Goal: Transaction & Acquisition: Book appointment/travel/reservation

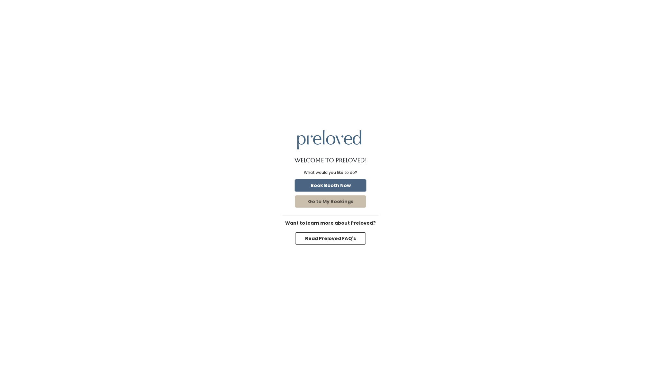
click at [346, 184] on button "Book Booth Now" at bounding box center [330, 185] width 71 height 12
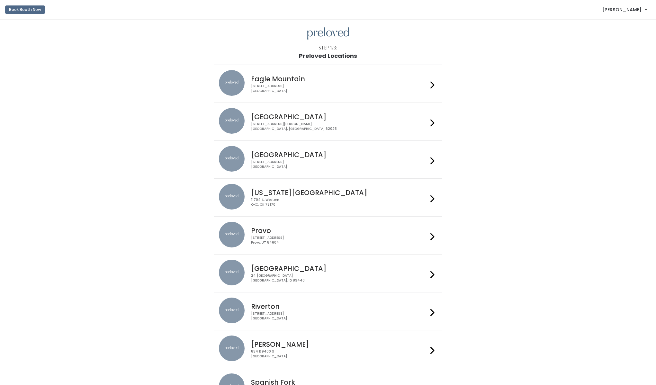
click at [362, 242] on div "230 W Cougar Blvd Provo, UT 84604" at bounding box center [339, 240] width 177 height 9
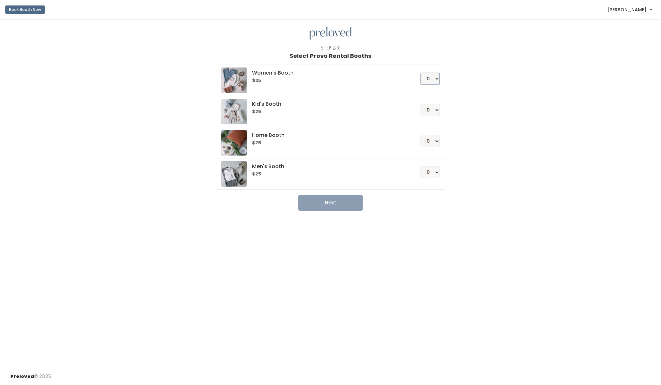
click at [435, 79] on select "0 1 2 3 4" at bounding box center [429, 79] width 19 height 12
select select "1"
click at [436, 172] on select "0 1 2 3 4" at bounding box center [429, 172] width 19 height 12
select select "1"
click at [351, 202] on button "Next" at bounding box center [330, 203] width 64 height 16
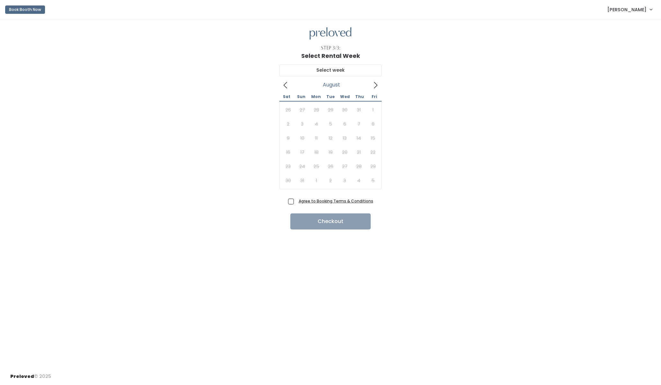
click at [377, 83] on icon at bounding box center [375, 85] width 7 height 7
type input "September 20 to September 26"
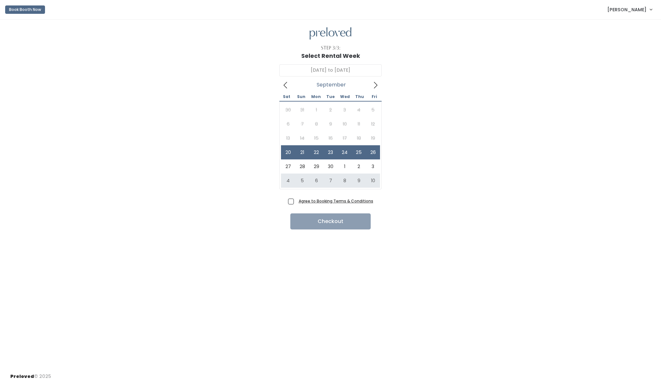
click at [296, 201] on span "Agree to Booking Terms & Conditions" at bounding box center [334, 201] width 77 height 6
click at [296, 201] on input "Agree to Booking Terms & Conditions" at bounding box center [298, 200] width 4 height 4
checkbox input "true"
click at [317, 225] on button "Checkout" at bounding box center [330, 221] width 80 height 16
